Goal: Information Seeking & Learning: Learn about a topic

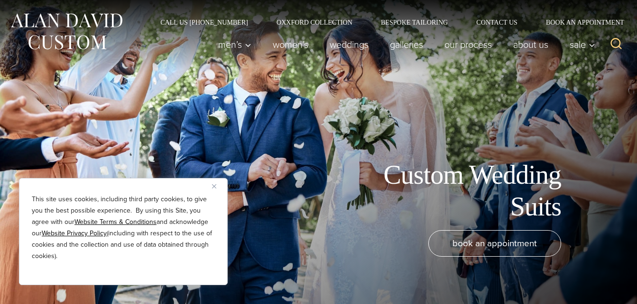
click at [212, 189] on div "This site uses cookies, including third party cookies, to give you the best pos…" at bounding box center [123, 231] width 209 height 107
click at [215, 189] on button "Close" at bounding box center [217, 186] width 11 height 11
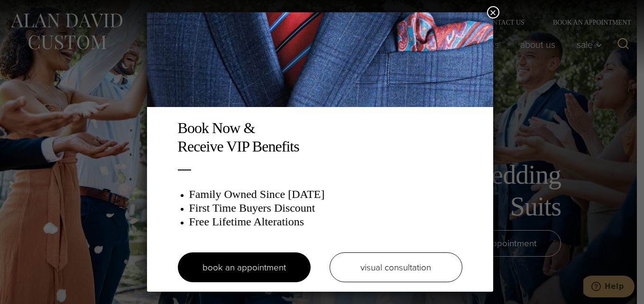
click at [493, 11] on button "×" at bounding box center [493, 12] width 12 height 12
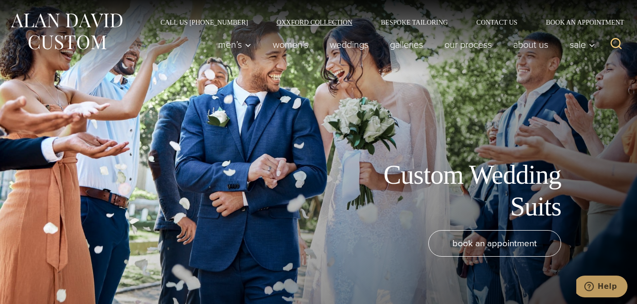
click at [308, 21] on link "Oxxford Collection" at bounding box center [314, 22] width 104 height 7
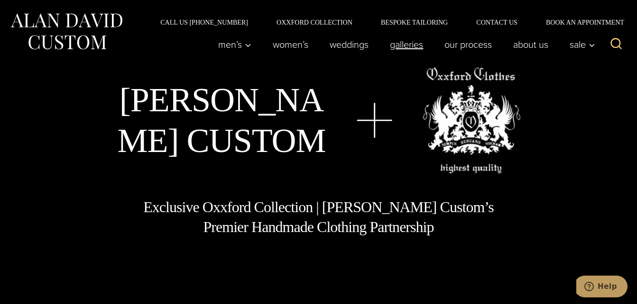
click at [409, 50] on link "Galleries" at bounding box center [406, 44] width 55 height 19
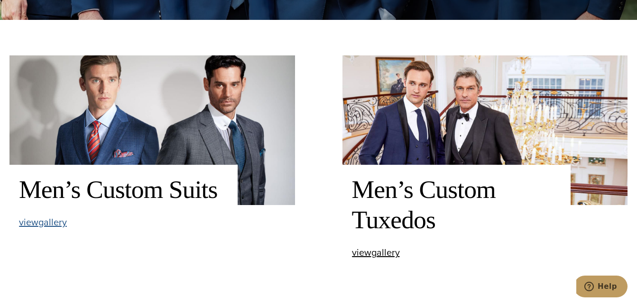
click at [44, 227] on span "view Men’s Custom Suits gallery" at bounding box center [43, 222] width 48 height 14
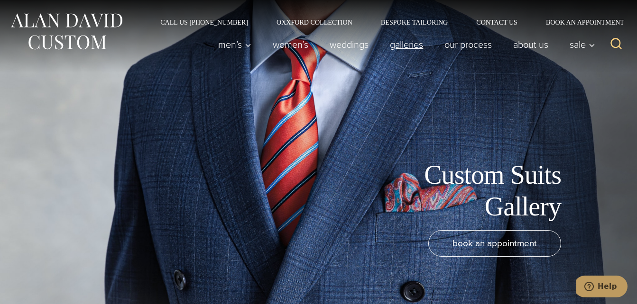
click at [417, 49] on link "Galleries" at bounding box center [406, 44] width 55 height 19
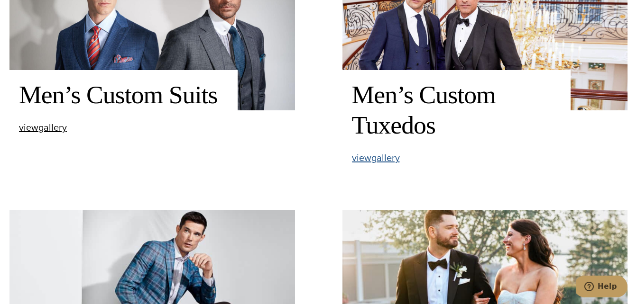
click at [380, 162] on span "view Men’s Custom Tuxedos gallery" at bounding box center [376, 158] width 48 height 14
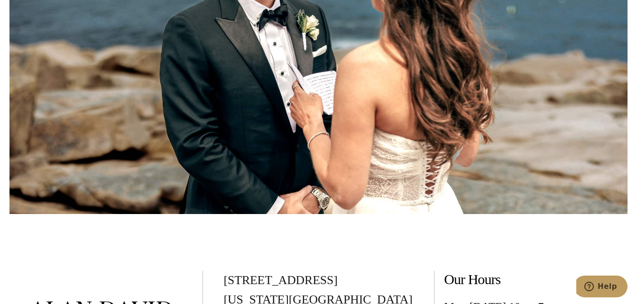
scroll to position [4172, 0]
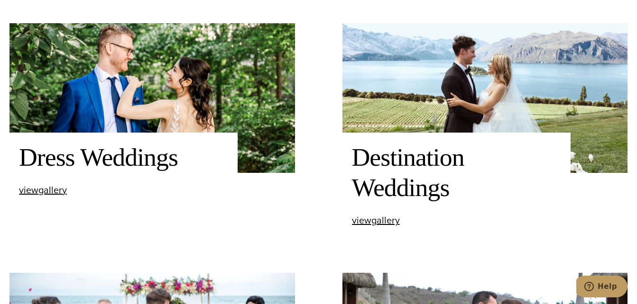
scroll to position [664, 0]
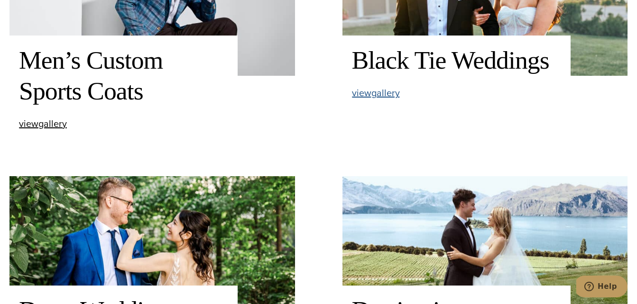
click at [378, 95] on span "view Black Tie Weddings gallery" at bounding box center [376, 93] width 48 height 14
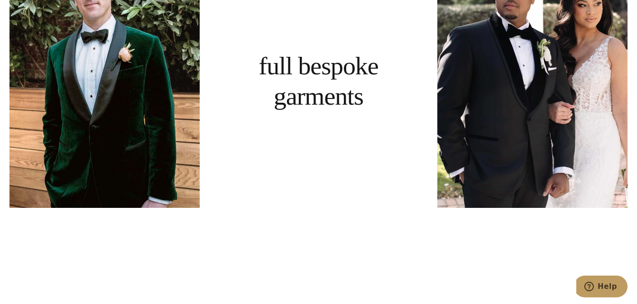
scroll to position [2181, 0]
